Goal: Transaction & Acquisition: Download file/media

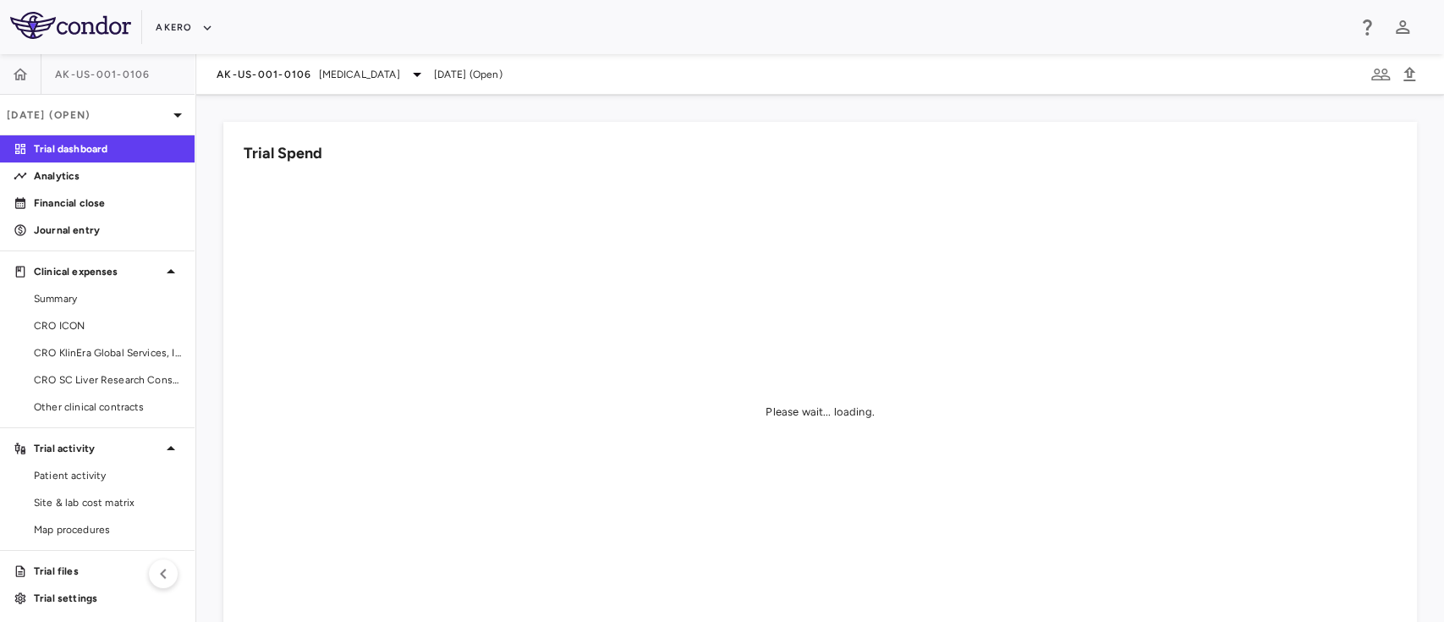
scroll to position [3, 0]
drag, startPoint x: 45, startPoint y: 0, endPoint x: 352, endPoint y: 267, distance: 407.0
click at [352, 267] on div "Please wait... loading." at bounding box center [820, 411] width 1153 height 467
click at [18, 61] on button "button" at bounding box center [20, 72] width 41 height 41
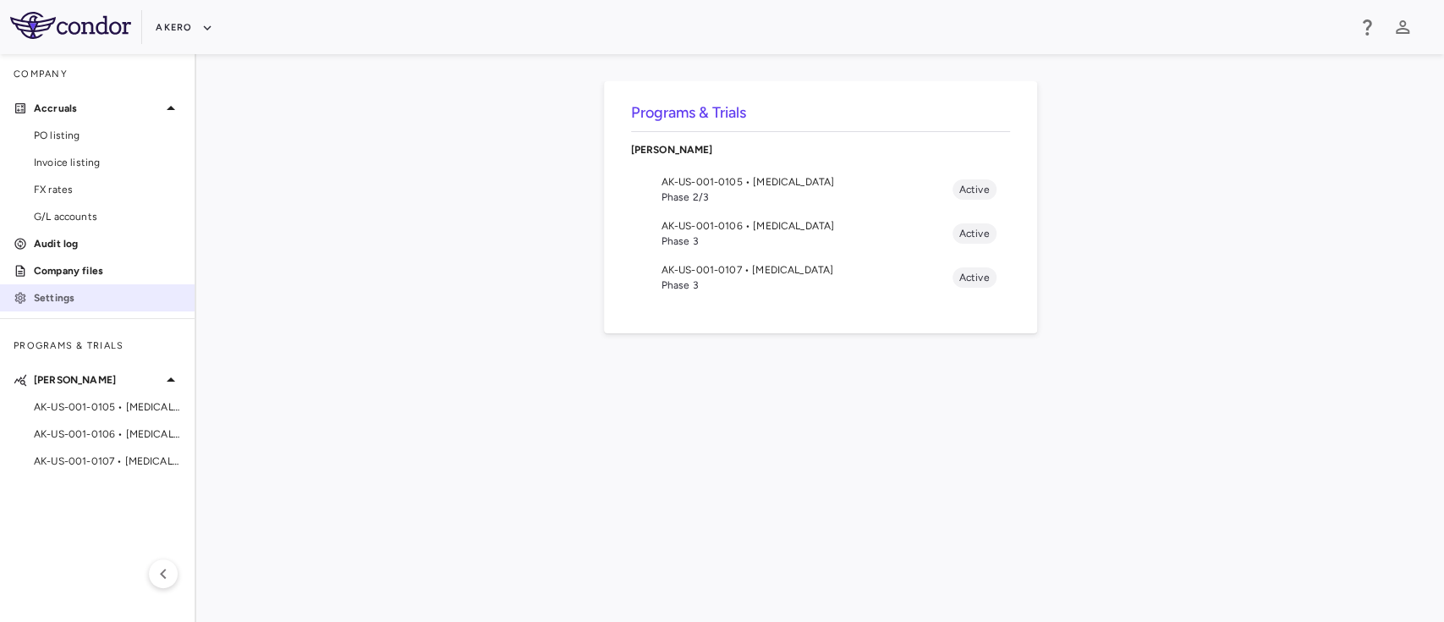
click at [68, 288] on link "Settings" at bounding box center [97, 297] width 195 height 25
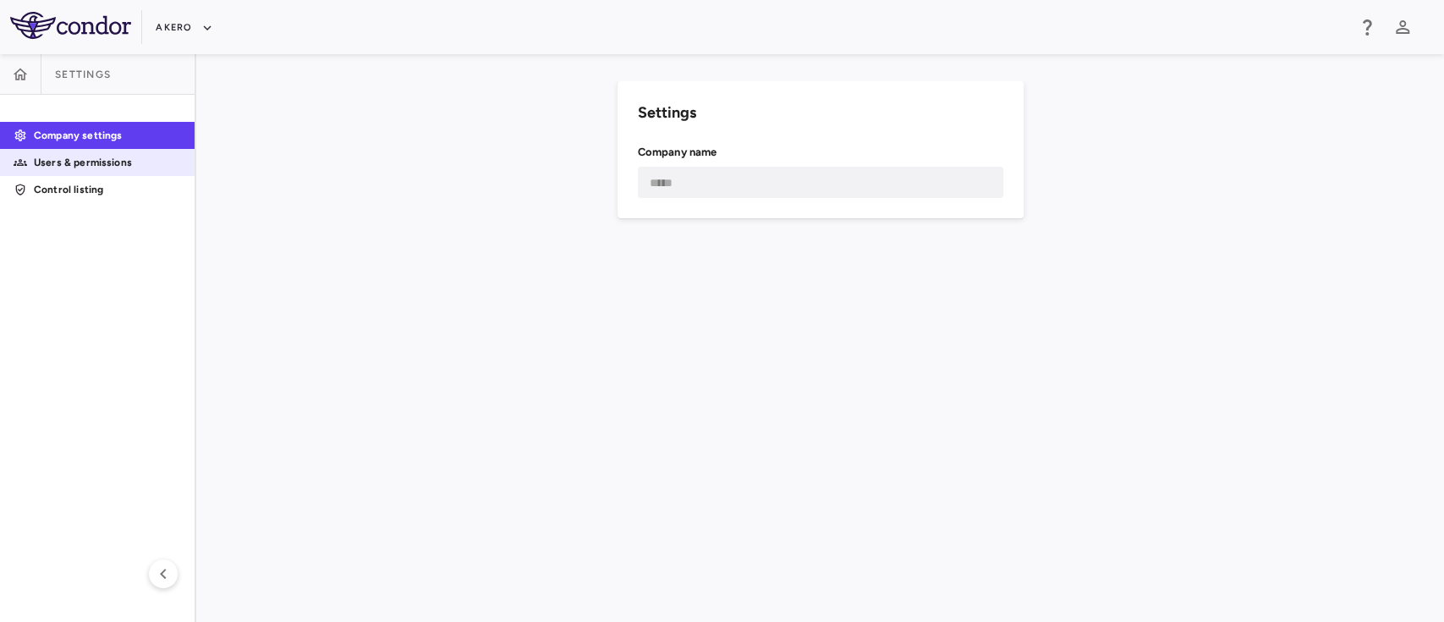
click at [106, 160] on p "Users & permissions" at bounding box center [107, 162] width 147 height 15
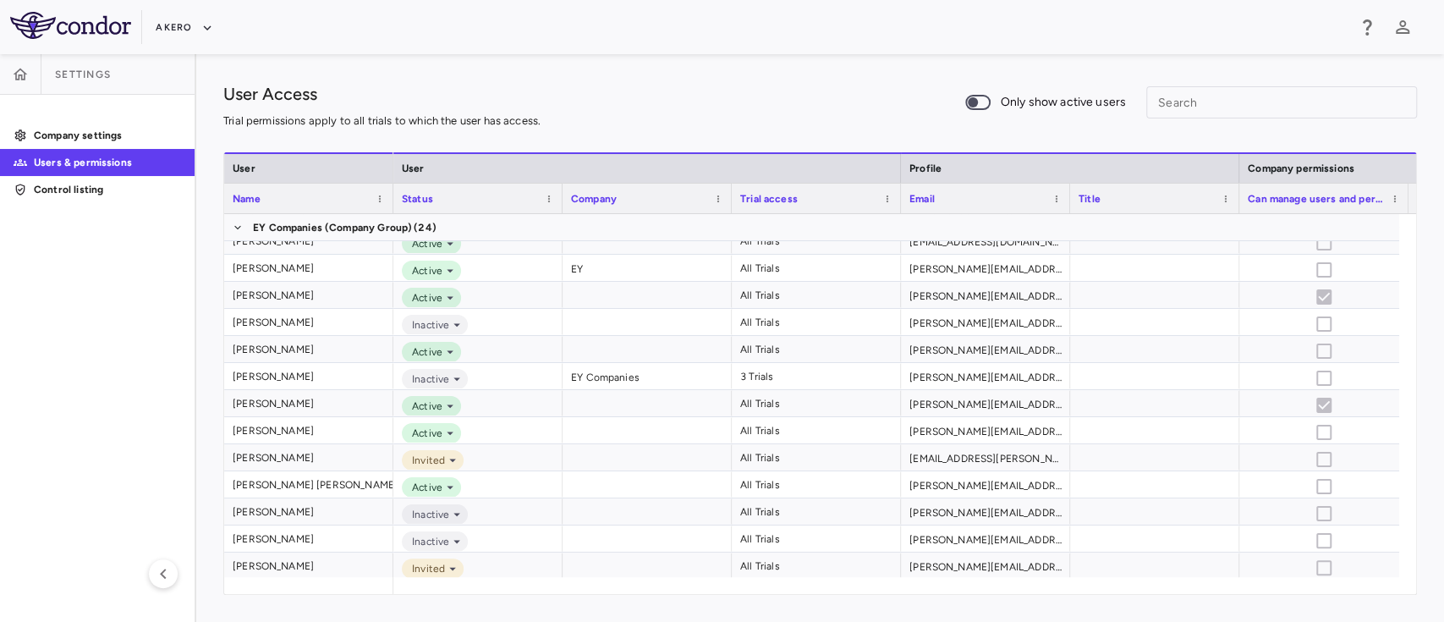
scroll to position [248, 0]
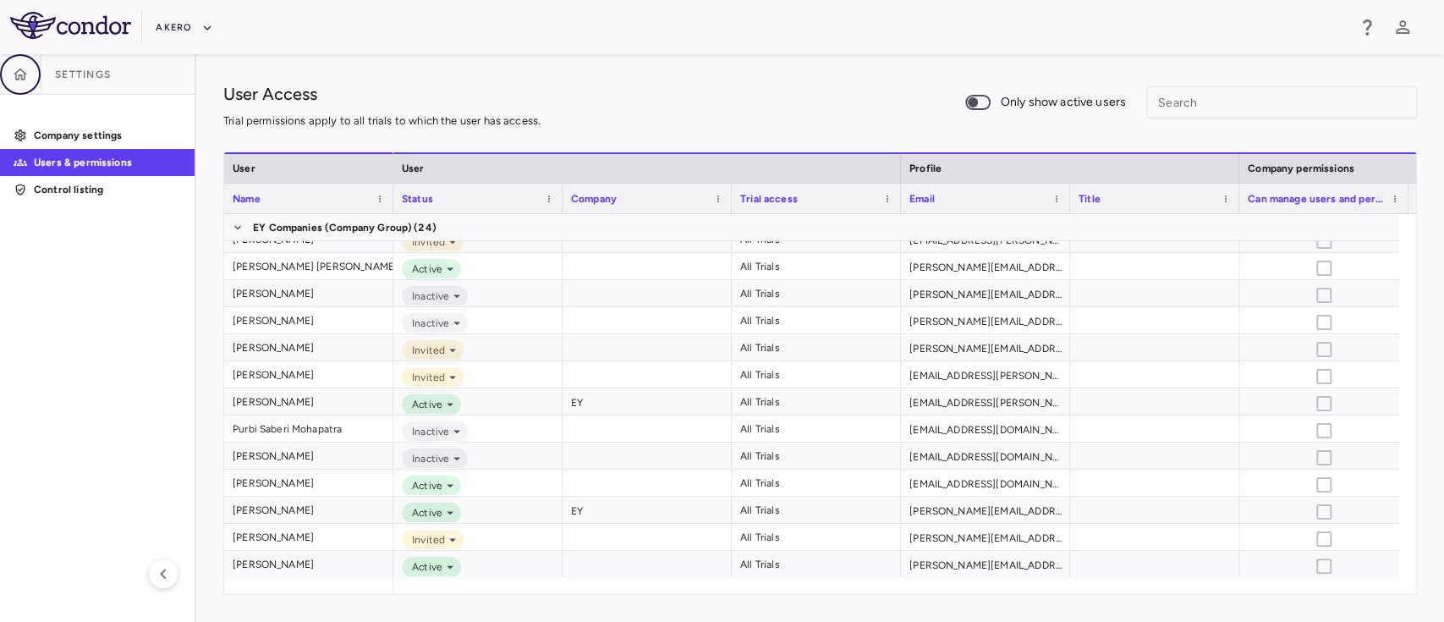
click at [26, 71] on icon "button" at bounding box center [20, 74] width 17 height 17
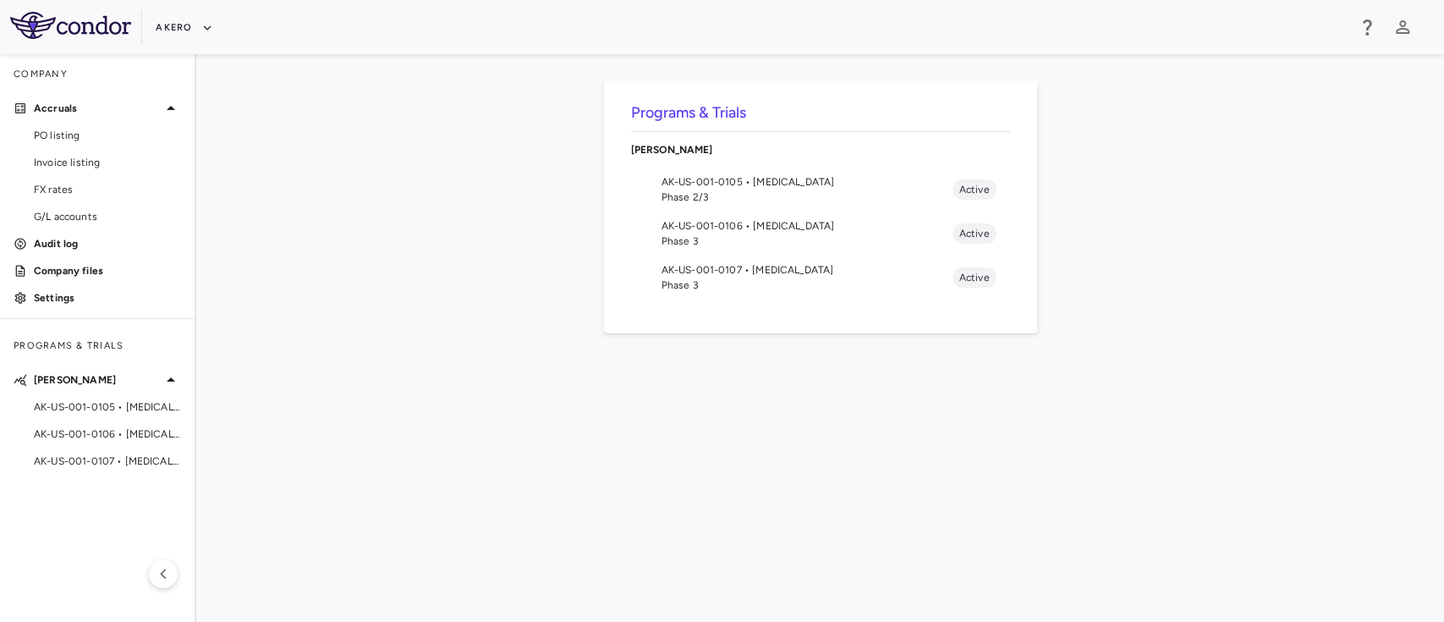
click at [683, 270] on span "AK-US-001-0107 • Nonalcoholic Steatohepatitis" at bounding box center [806, 269] width 291 height 15
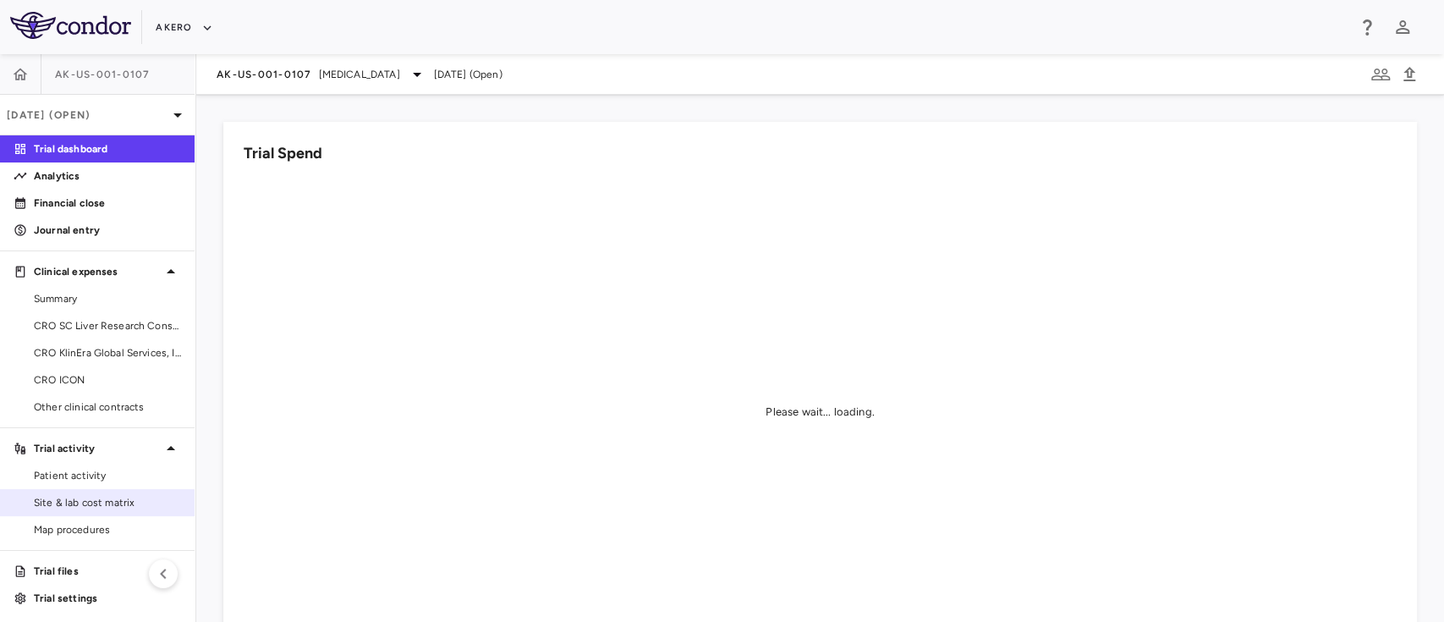
click at [67, 509] on span "Site & lab cost matrix" at bounding box center [107, 502] width 147 height 15
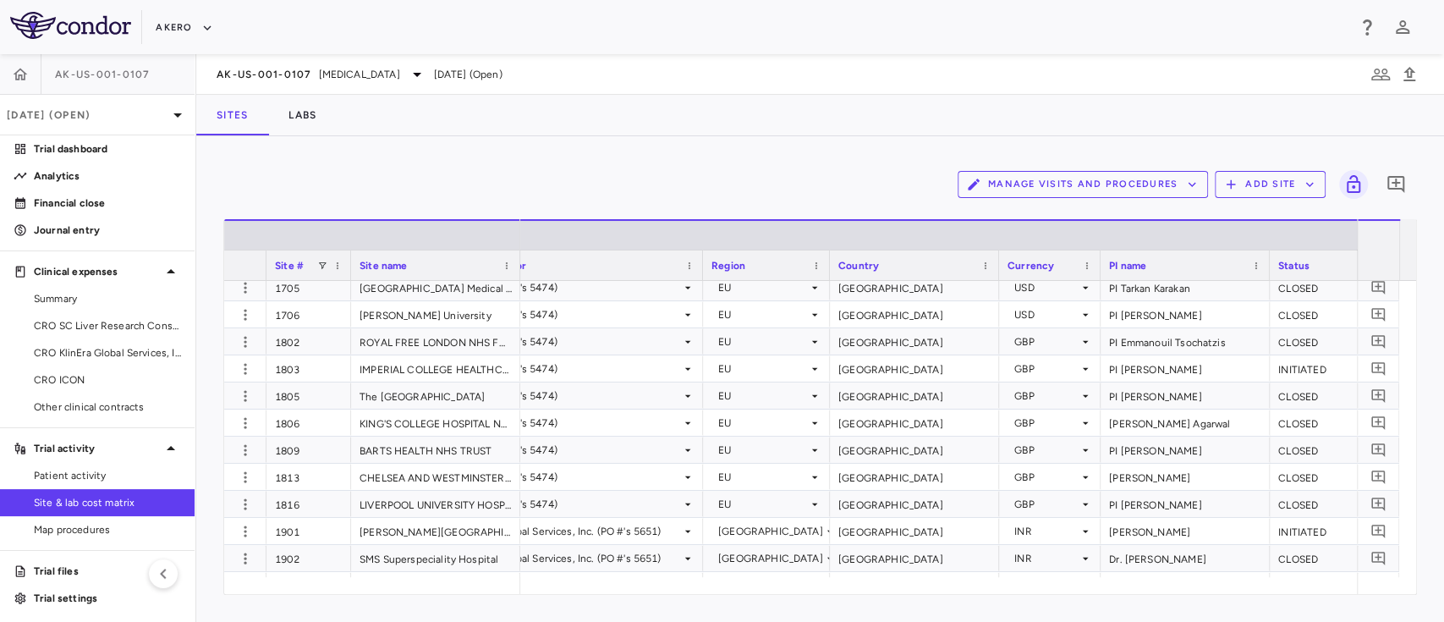
scroll to position [0, 169]
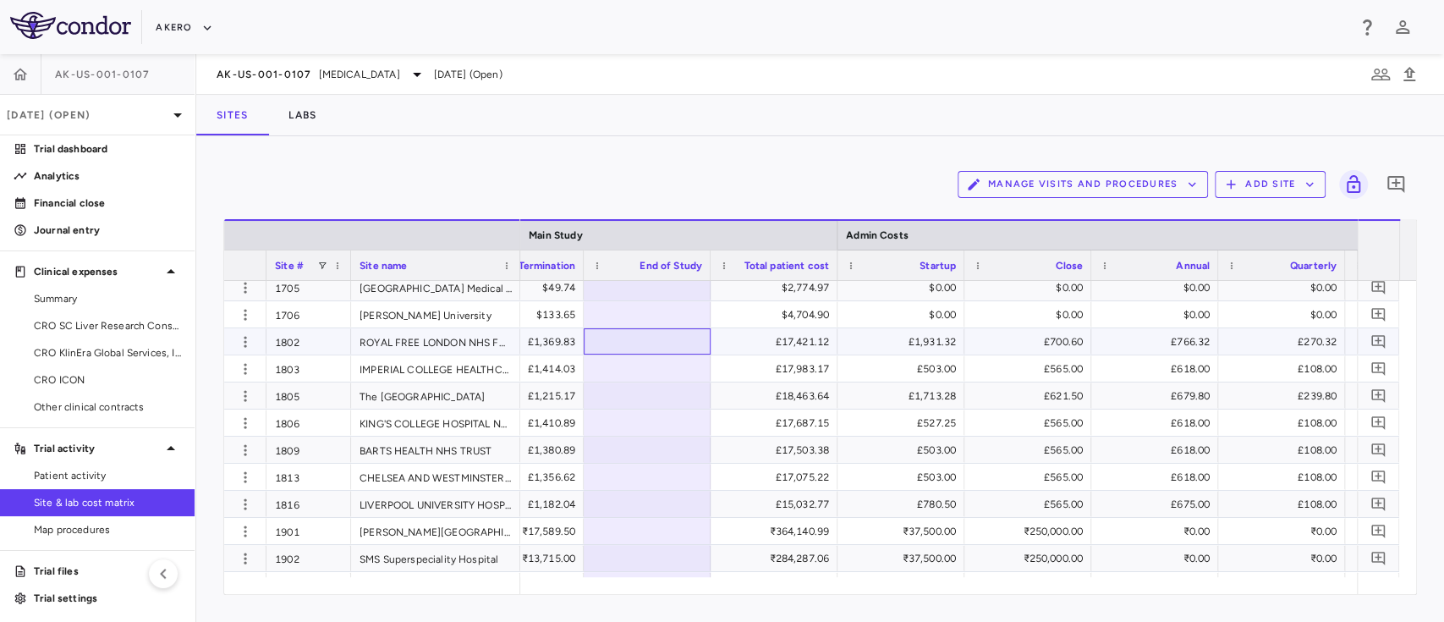
click at [666, 340] on div at bounding box center [647, 341] width 110 height 25
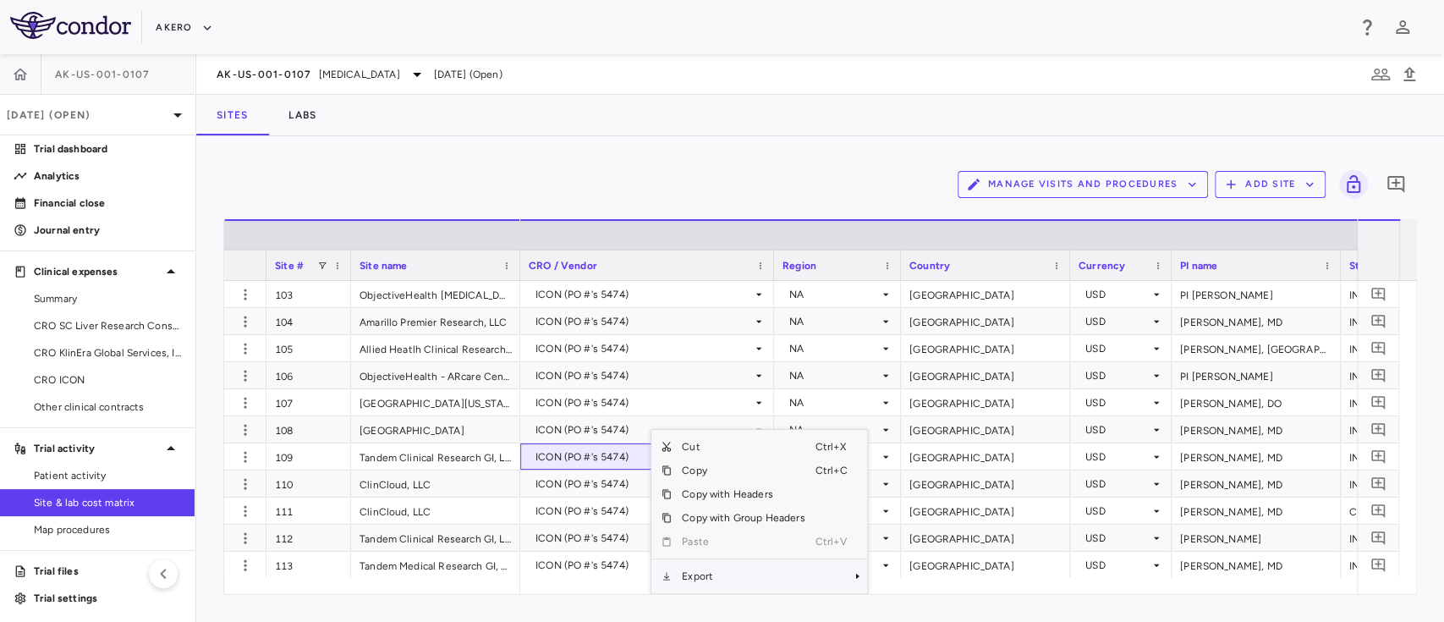
click at [714, 578] on span "Export" at bounding box center [743, 576] width 143 height 24
click at [913, 579] on span "Excel Export" at bounding box center [924, 576] width 80 height 24
